Goal: Task Accomplishment & Management: Complete application form

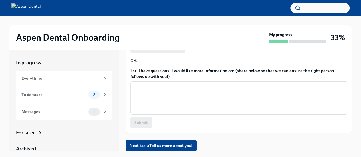
scroll to position [10, 0]
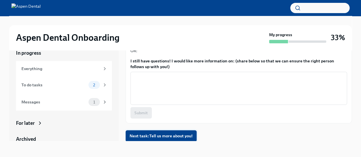
click at [159, 135] on span "Next task : Tell us more about you!" at bounding box center [160, 136] width 63 height 6
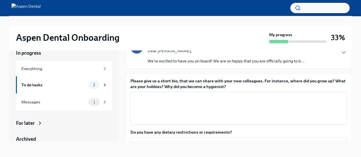
scroll to position [41, 0]
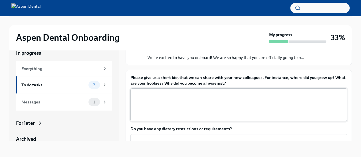
click at [159, 106] on textarea "Please give us a short bio, that we can share with your new colleagues. For ins…" at bounding box center [238, 104] width 209 height 27
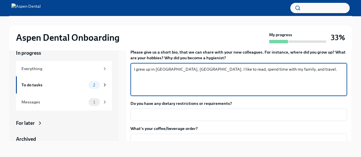
scroll to position [69, 0]
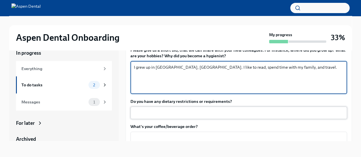
type textarea "I grew up in [GEOGRAPHIC_DATA], [GEOGRAPHIC_DATA]. I like to read, spend time w…"
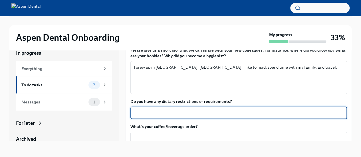
click at [177, 113] on textarea "Do you have any dietary restrictions or requirements?" at bounding box center [238, 112] width 209 height 7
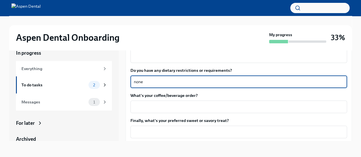
scroll to position [100, 0]
type textarea "none"
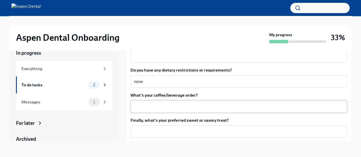
click at [165, 100] on div "x ​" at bounding box center [238, 106] width 216 height 13
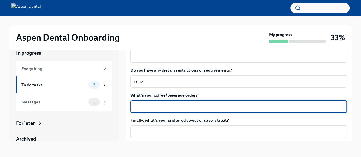
click at [165, 100] on div "x ​" at bounding box center [238, 106] width 216 height 13
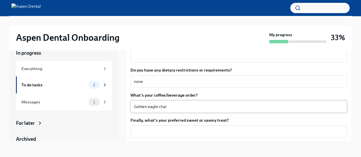
click at [132, 106] on div "Golden eagle chai x ​" at bounding box center [238, 106] width 216 height 13
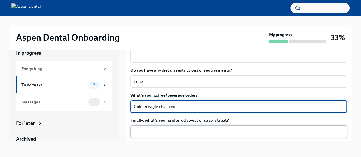
type textarea "Golden eagle chai Iced"
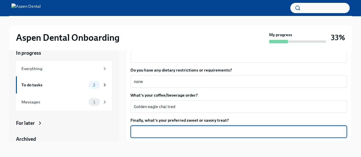
click at [185, 129] on textarea "Finally, what's your preferred sweet or savory treat?" at bounding box center [238, 131] width 209 height 7
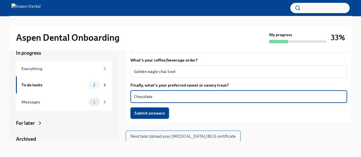
type textarea "Chocolate"
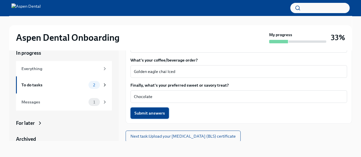
click at [154, 109] on button "Submit answers" at bounding box center [149, 112] width 38 height 11
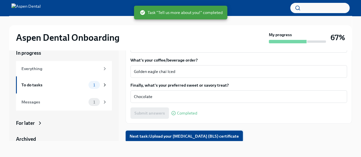
click at [164, 137] on span "Next task : Upload your [MEDICAL_DATA] (BLS) certificate" at bounding box center [183, 136] width 109 height 6
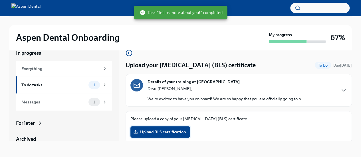
click at [164, 134] on span "Upload BLS certification" at bounding box center [160, 132] width 52 height 6
click at [0, 0] on input "Upload BLS certification" at bounding box center [0, 0] width 0 height 0
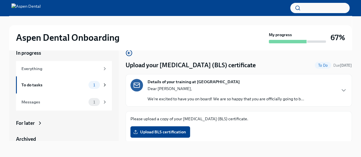
scroll to position [1, 0]
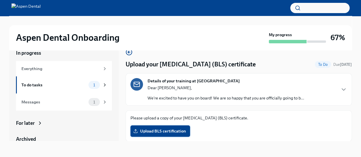
click at [171, 128] on span "Upload BLS certification" at bounding box center [160, 131] width 52 height 6
click at [0, 0] on input "Upload BLS certification" at bounding box center [0, 0] width 0 height 0
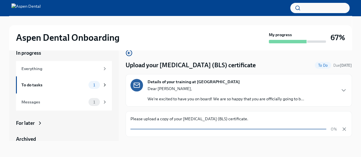
scroll to position [0, 0]
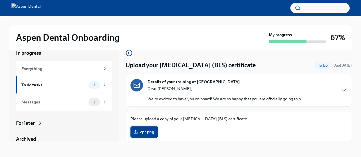
click at [151, 133] on span "cpr.png" at bounding box center [144, 132] width 20 height 6
click at [0, 0] on input "cpr.png" at bounding box center [0, 0] width 0 height 0
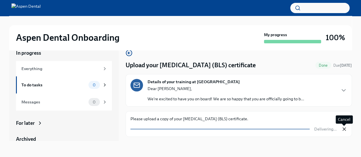
click at [345, 130] on icon "button" at bounding box center [343, 129] width 3 height 3
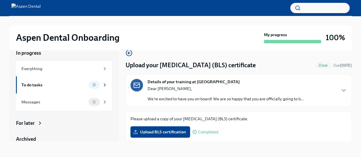
scroll to position [1, 0]
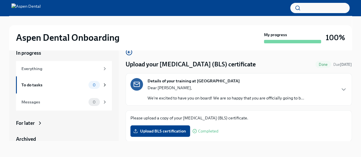
click at [202, 130] on span "Completed" at bounding box center [208, 131] width 20 height 4
click at [206, 131] on span "Completed" at bounding box center [208, 131] width 20 height 4
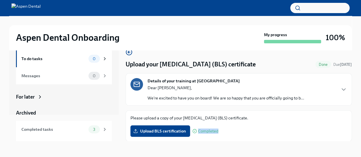
scroll to position [40, 0]
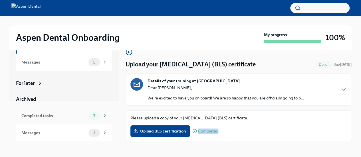
click at [52, 111] on div "Completed tasks 3" at bounding box center [64, 115] width 96 height 17
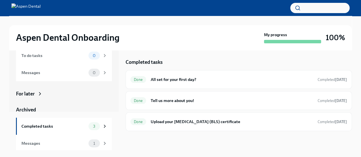
scroll to position [40, 0]
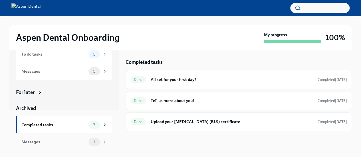
click at [30, 141] on div "Messages" at bounding box center [53, 142] width 65 height 6
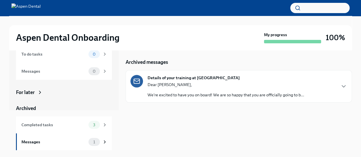
click at [177, 90] on div "Dear [PERSON_NAME], We're excited to have you on board! We are so happy that yo…" at bounding box center [225, 90] width 156 height 16
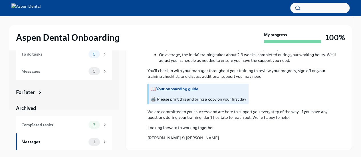
scroll to position [399, 0]
click at [182, 101] on div "📖 Your onboarding guide 🖨️ Please print this and bring a copy on your first day" at bounding box center [197, 94] width 95 height 16
click at [184, 91] on strong "Your onboarding guide" at bounding box center [177, 88] width 42 height 5
click at [189, 145] on button "Zoom image" at bounding box center [242, 145] width 190 height 0
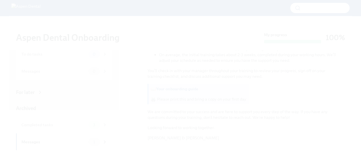
click at [96, 85] on button "Unzoom image" at bounding box center [180, 78] width 361 height 157
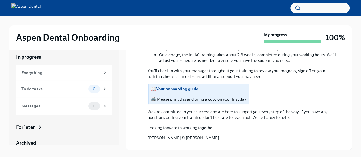
scroll to position [0, 0]
